Goal: Check status

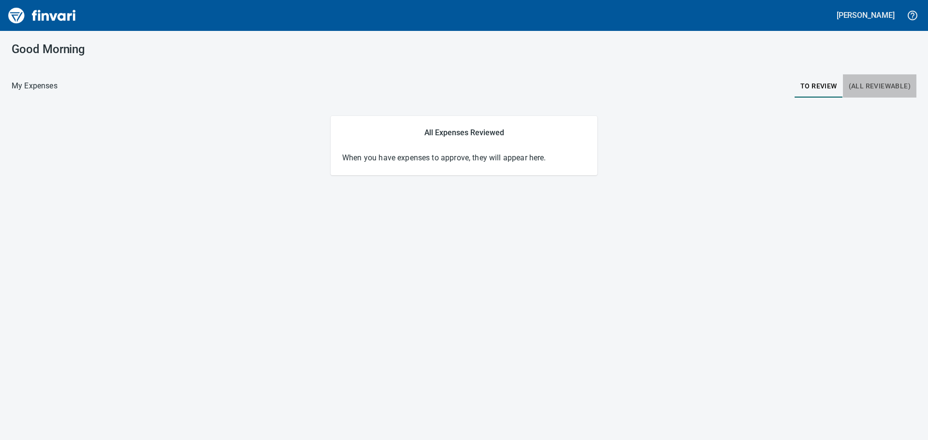
click at [869, 94] on button "(All Reviewable)" at bounding box center [879, 85] width 73 height 23
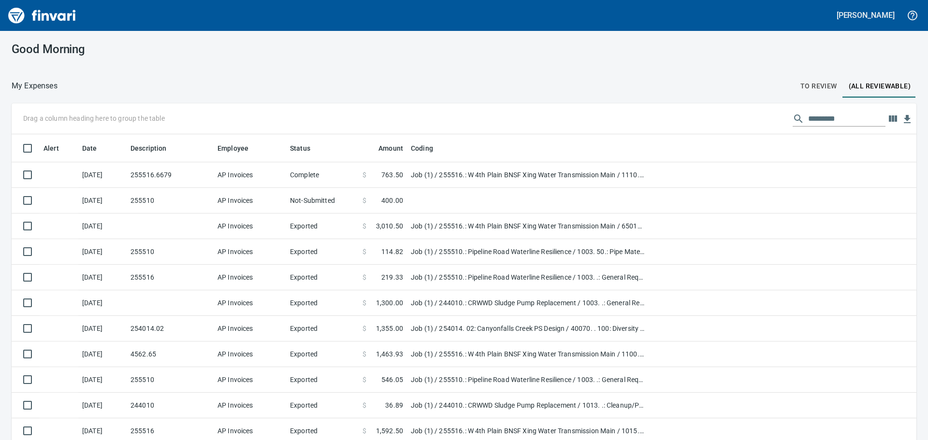
scroll to position [327, 883]
click at [861, 117] on input "text" at bounding box center [846, 118] width 77 height 15
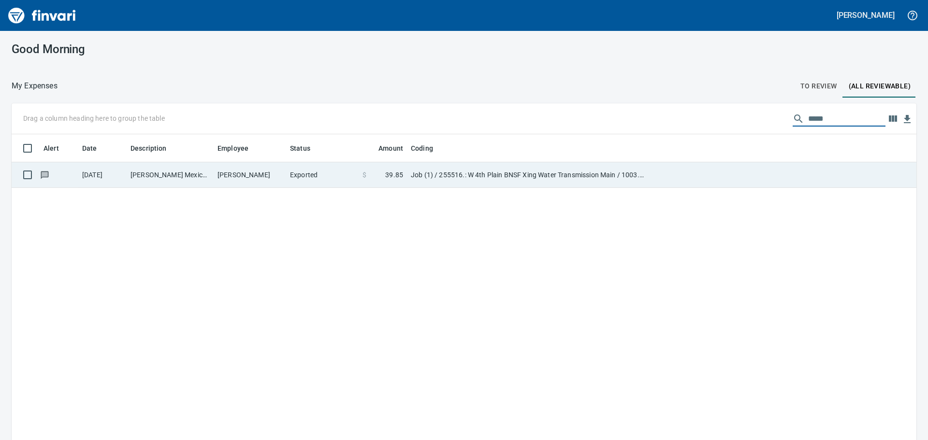
type input "*****"
click at [500, 169] on td "Job (1) / 255516.: W 4th Plain BNSF Xing Water Transmission Main / 1003. .: Gen…" at bounding box center [528, 175] width 242 height 26
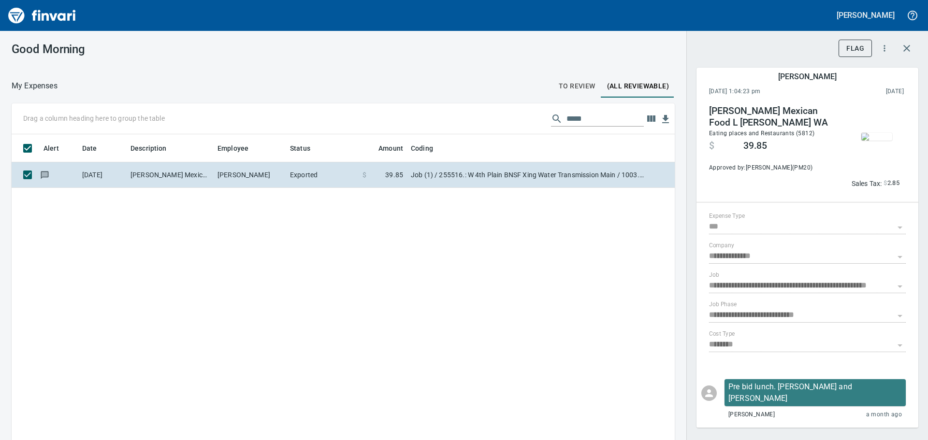
scroll to position [327, 649]
click at [877, 133] on img "button" at bounding box center [876, 137] width 31 height 8
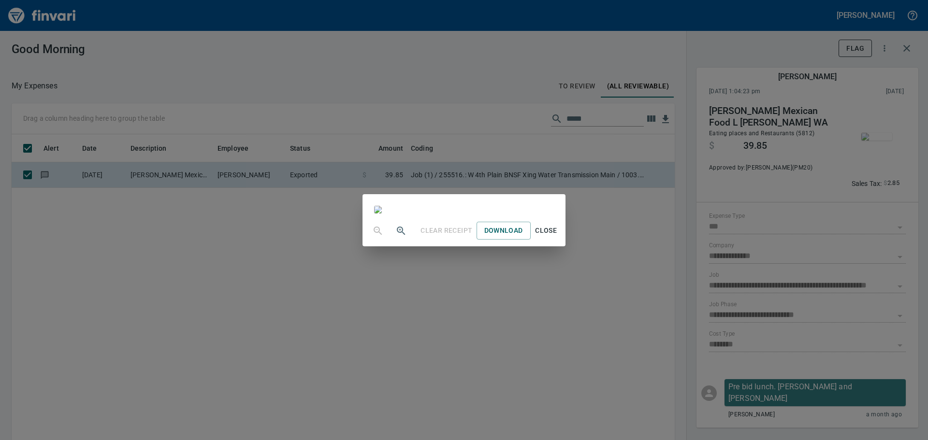
scroll to position [0, 0]
click at [558, 237] on span "Close" at bounding box center [546, 231] width 23 height 12
